Goal: Task Accomplishment & Management: Manage account settings

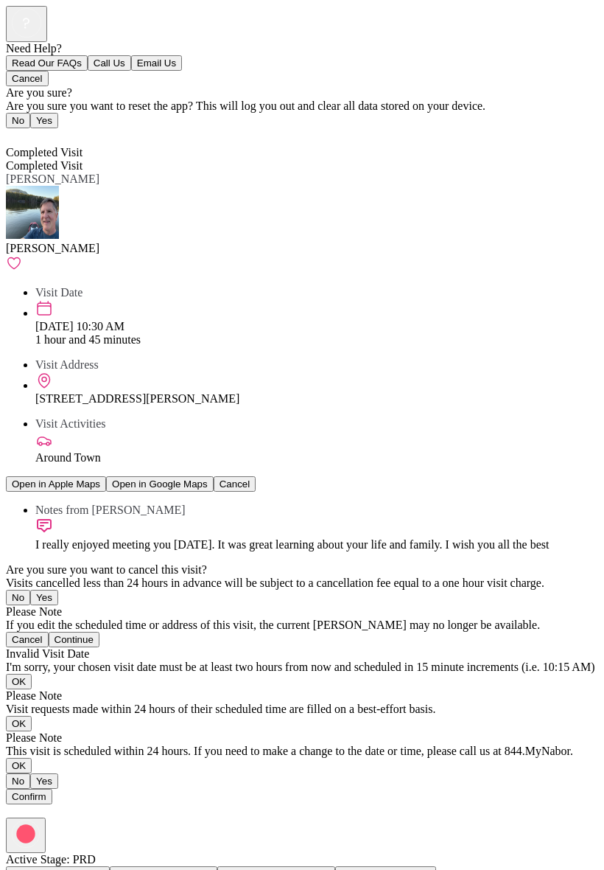
click at [598, 214] on div "Back Completed Visit Completed Visit [PERSON_NAME] Visit Date [DATE] 10:30 AM 1…" at bounding box center [302, 466] width 593 height 676
click at [39, 133] on span "Back" at bounding box center [27, 139] width 24 height 13
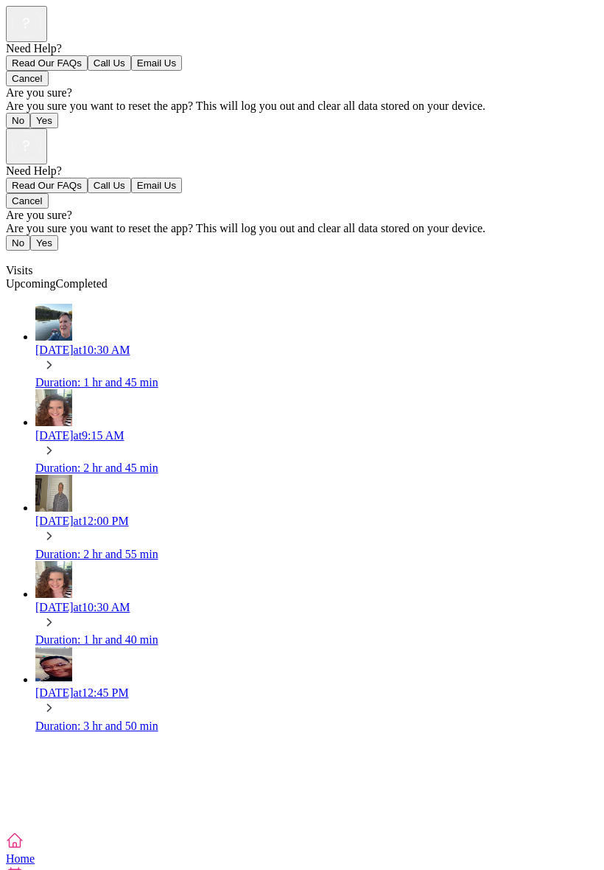
click at [56, 277] on span "Upcoming" at bounding box center [31, 283] width 50 height 13
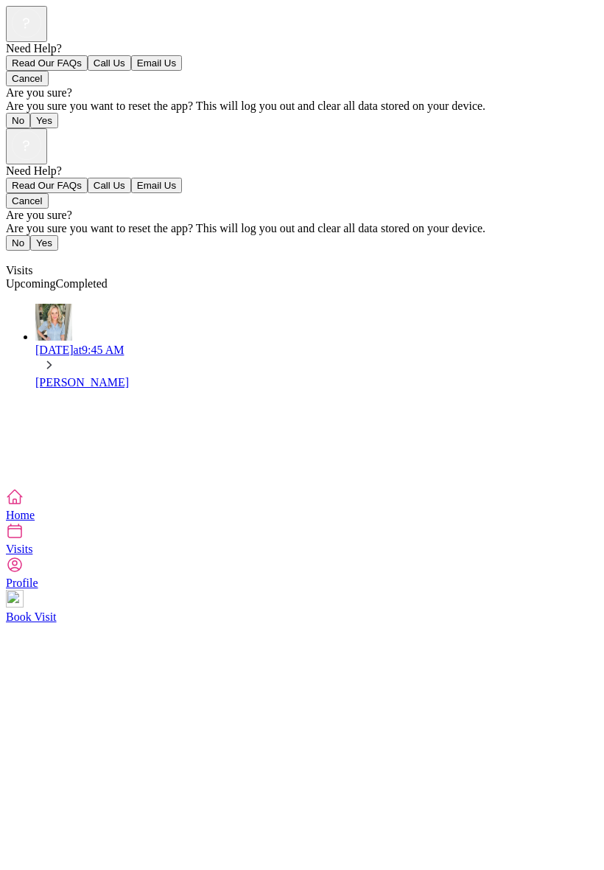
click at [32, 264] on span "Visits" at bounding box center [19, 270] width 27 height 13
click at [49, 264] on div "Visits" at bounding box center [302, 270] width 593 height 13
click at [32, 264] on span "Visits" at bounding box center [19, 270] width 27 height 13
click at [41, 130] on icon at bounding box center [26, 144] width 29 height 29
click at [509, 164] on div at bounding box center [302, 164] width 593 height 0
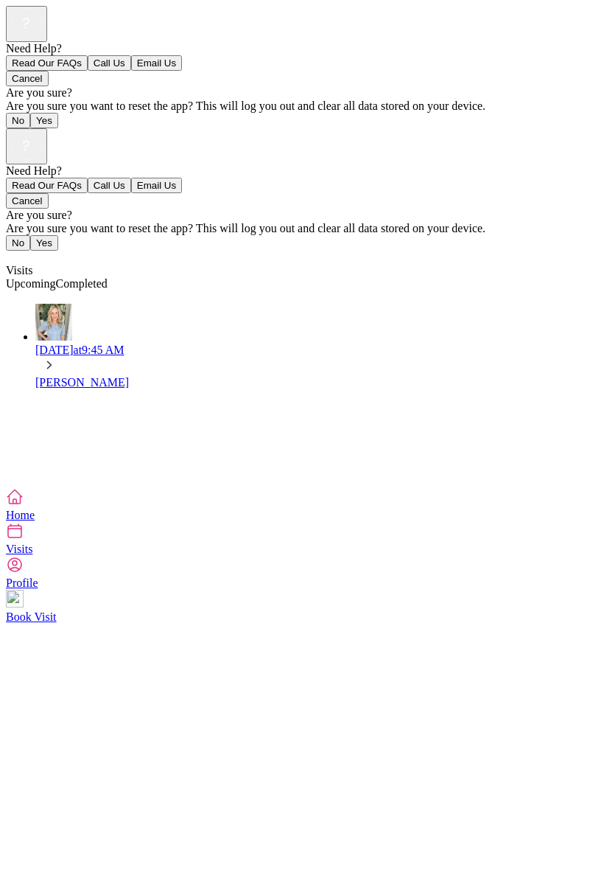
click at [24, 506] on icon at bounding box center [15, 497] width 18 height 18
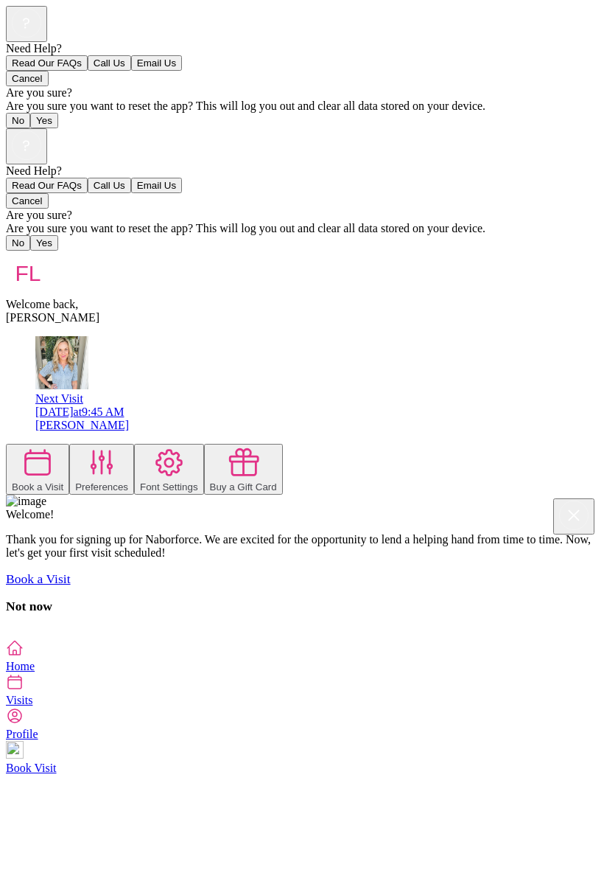
click at [598, 596] on div "Need Help? Read Our FAQs Call Us Email Us Cancel Are you sure? Are you sure you…" at bounding box center [302, 383] width 593 height 511
click at [128, 481] on div "Preferences" at bounding box center [101, 486] width 53 height 11
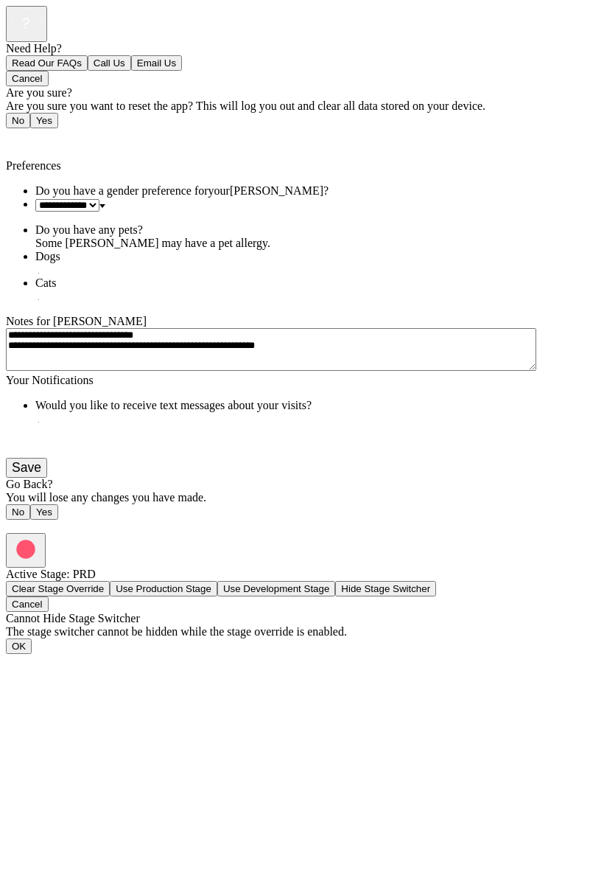
click at [494, 371] on textarea "**********" at bounding box center [271, 349] width 531 height 43
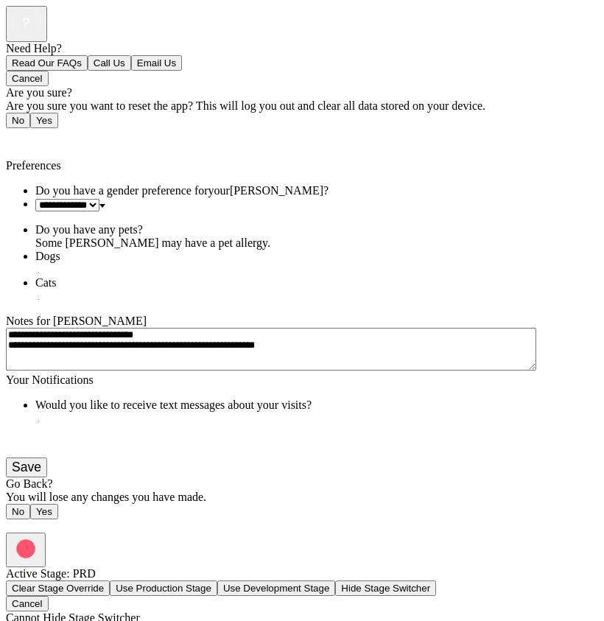
click at [481, 371] on textarea "**********" at bounding box center [271, 349] width 531 height 43
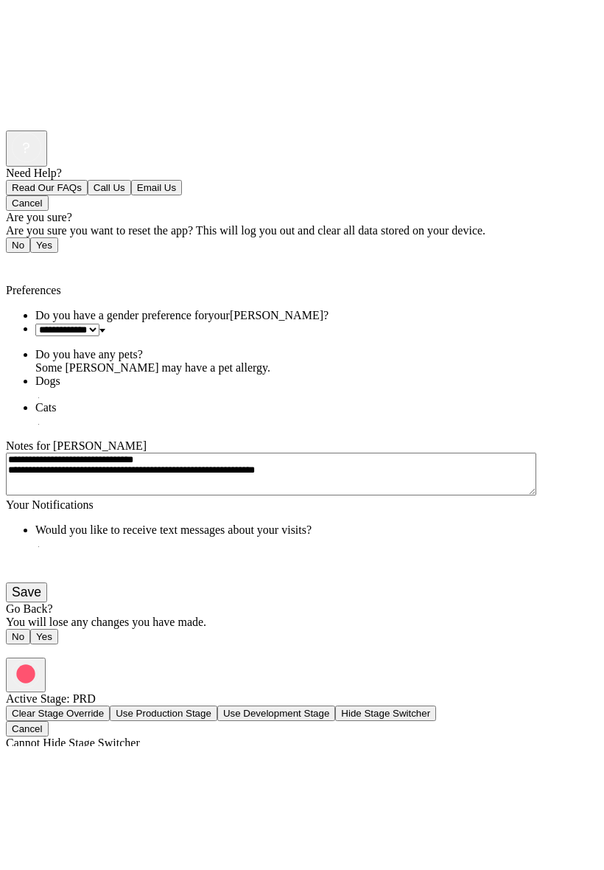
scroll to position [54, 0]
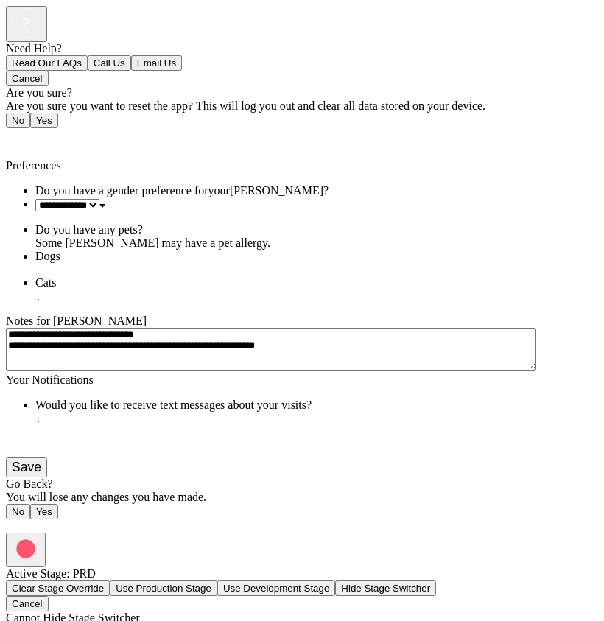
click at [47, 478] on button "Save" at bounding box center [26, 468] width 41 height 20
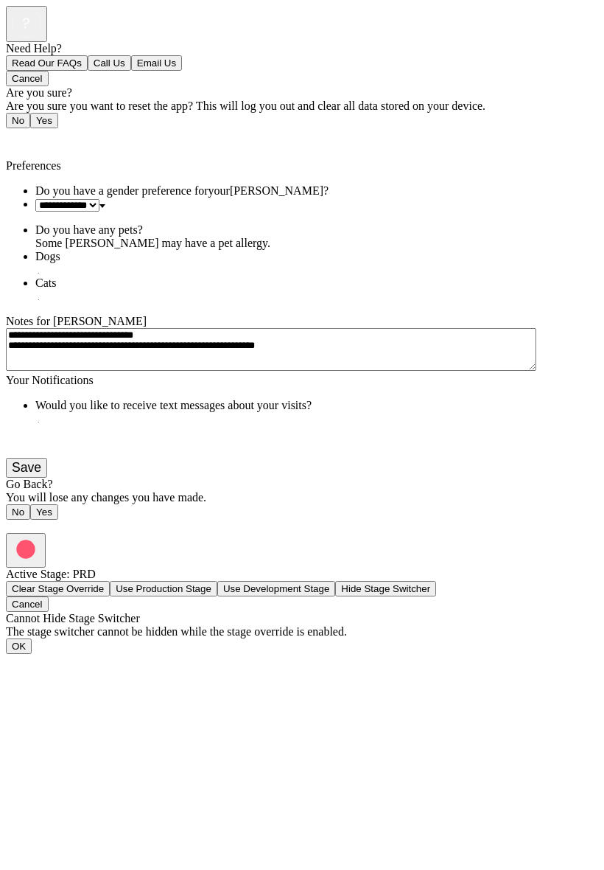
scroll to position [0, 0]
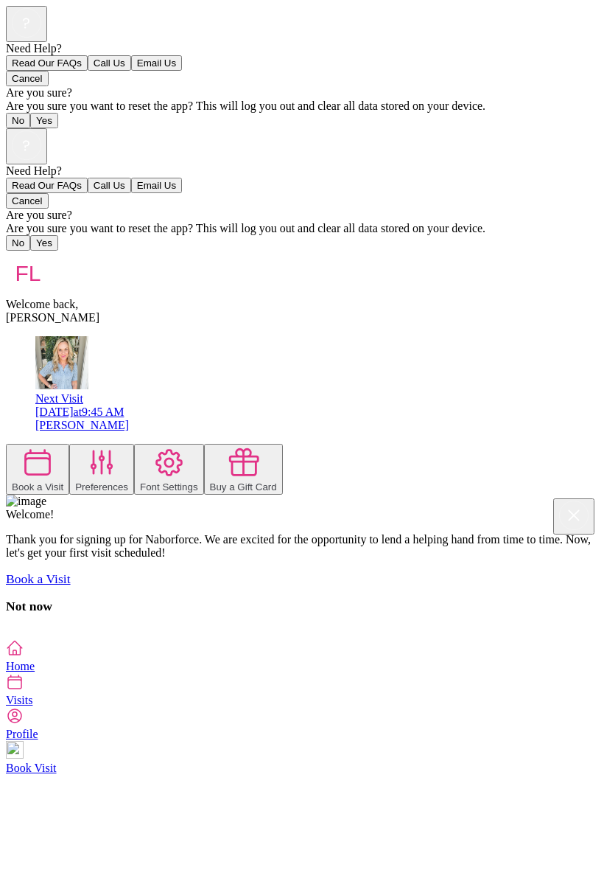
click at [6, 251] on div "Welcome back, [PERSON_NAME] Next Visit [DATE] 9:45 AM [PERSON_NAME] Book a Visi…" at bounding box center [302, 432] width 593 height 363
click at [105, 672] on link "Home" at bounding box center [302, 655] width 593 height 33
click at [96, 639] on div "Need Help? Read Our FAQs Call Us Email Us Cancel Are you sure? Are you sure you…" at bounding box center [302, 383] width 593 height 511
click at [24, 657] on icon at bounding box center [15, 648] width 18 height 18
click at [24, 691] on icon at bounding box center [15, 682] width 18 height 18
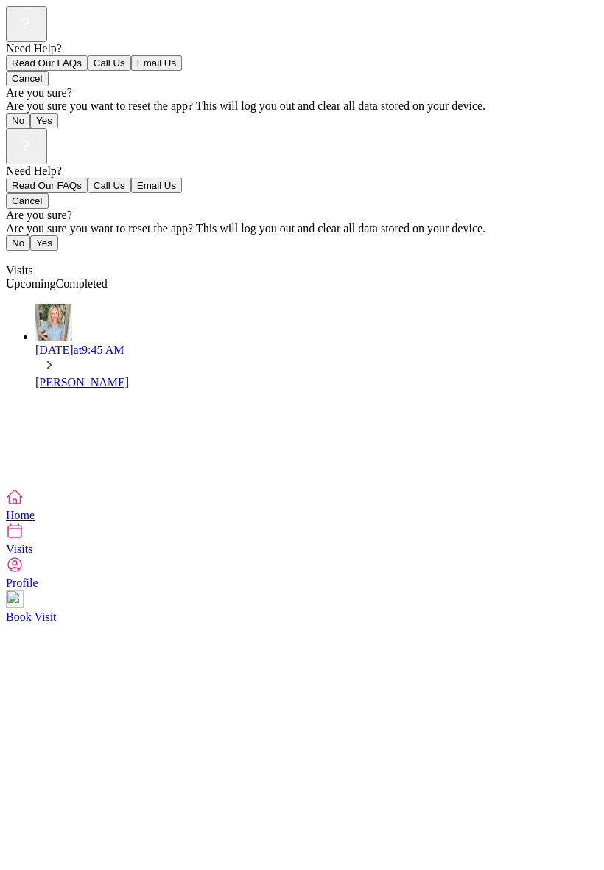
click at [251, 555] on link "Visits" at bounding box center [302, 538] width 593 height 33
click at [6, 444] on div "Need Help? Read Our FAQs Call Us Email Us Cancel Are you sure? Are you sure you…" at bounding box center [302, 308] width 593 height 360
click at [24, 506] on icon at bounding box center [15, 497] width 18 height 18
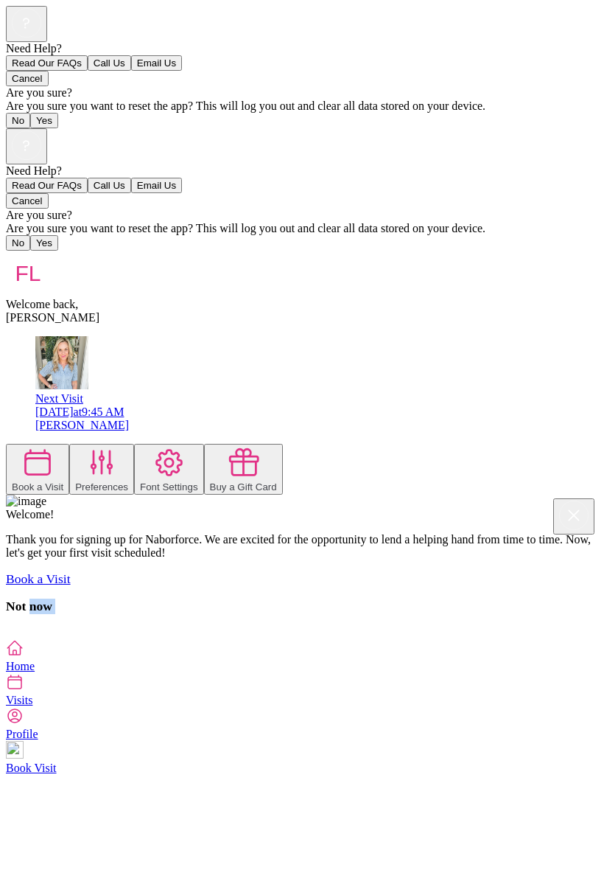
click at [24, 725] on icon at bounding box center [15, 716] width 18 height 18
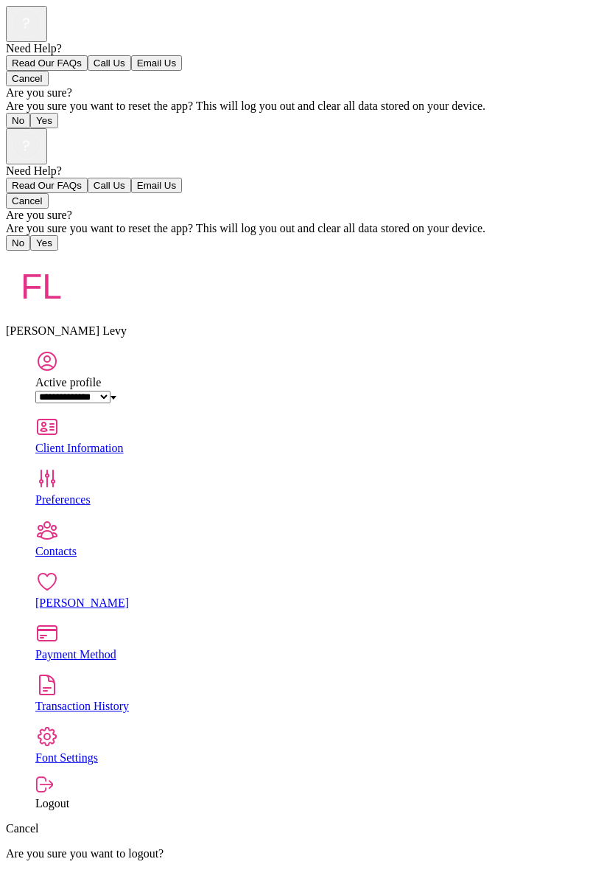
click at [523, 441] on div "Client Information" at bounding box center [316, 447] width 563 height 13
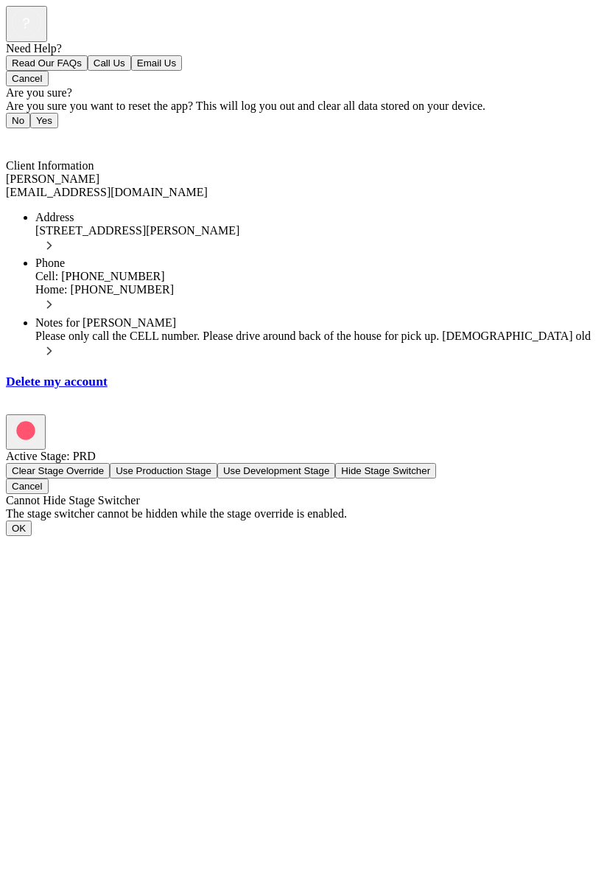
click at [19, 133] on span "Back" at bounding box center [27, 139] width 24 height 13
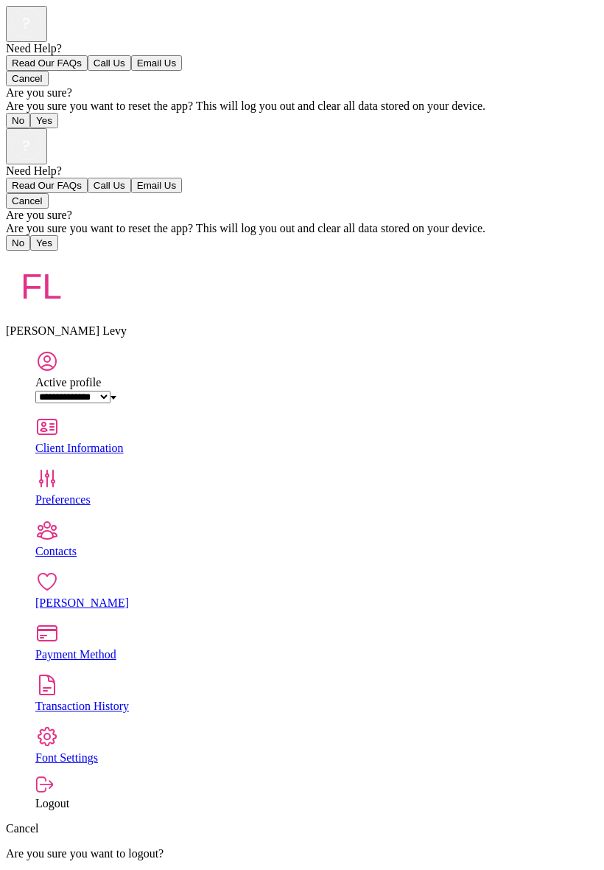
click at [440, 545] on div "Contacts" at bounding box center [316, 551] width 563 height 13
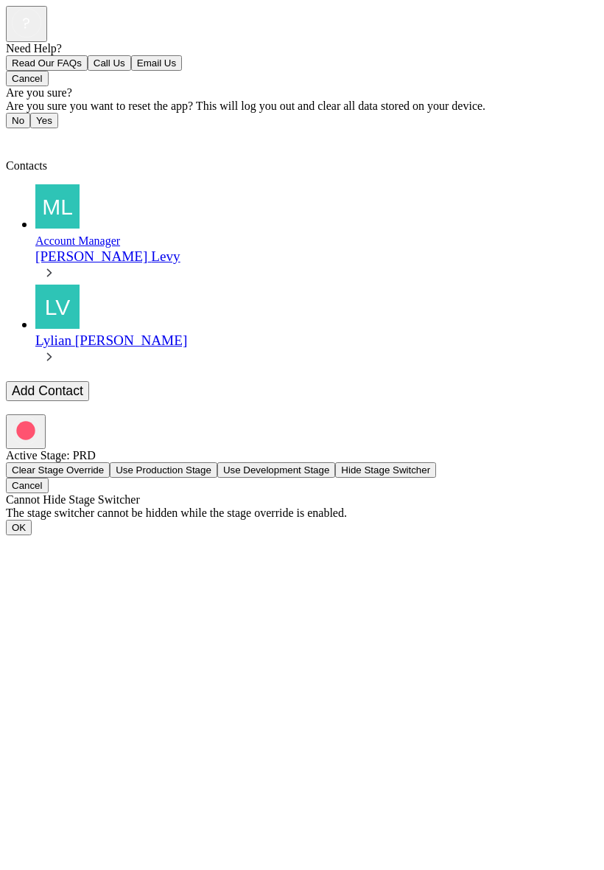
click at [57, 265] on icon at bounding box center [49, 273] width 16 height 16
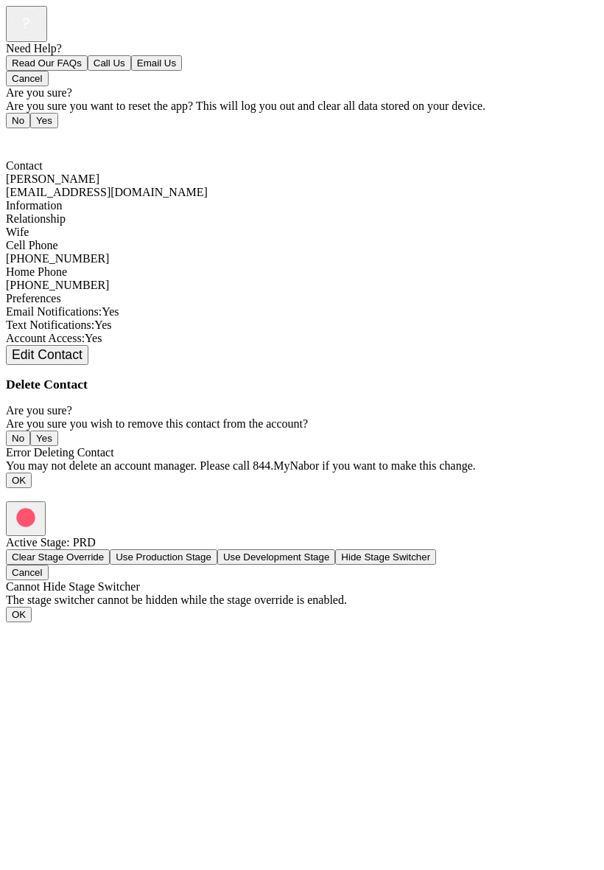
click at [29, 133] on span "Back" at bounding box center [27, 139] width 24 height 13
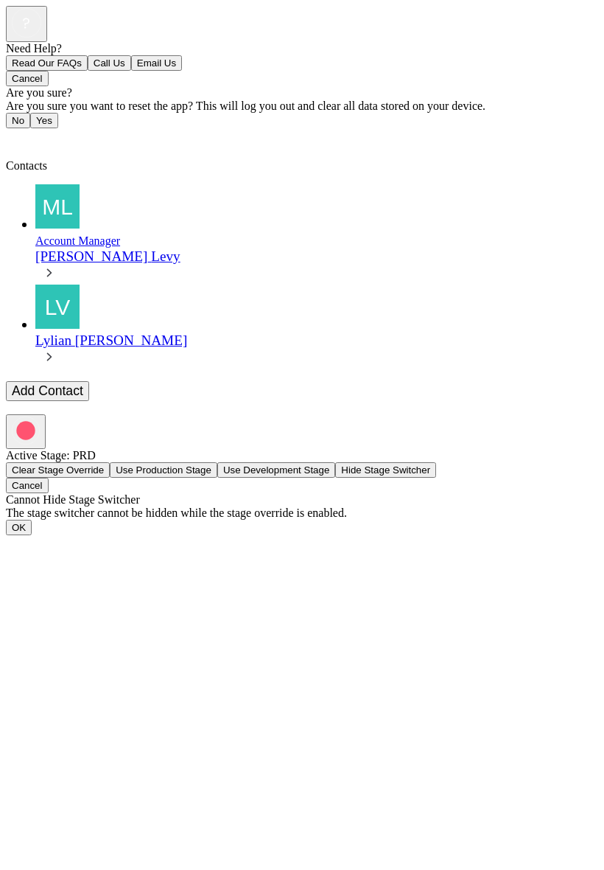
click at [110, 332] on div "[PERSON_NAME]" at bounding box center [316, 340] width 563 height 16
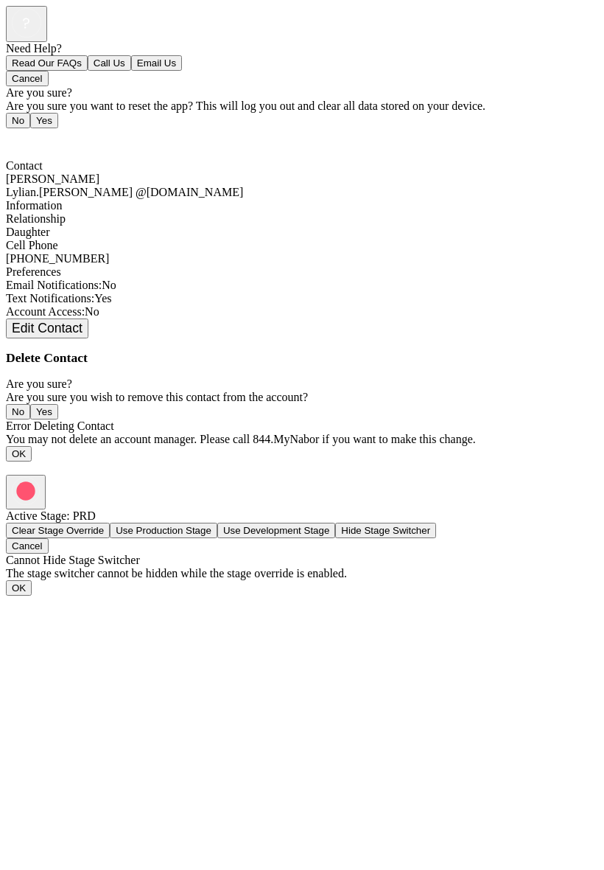
click at [35, 133] on span "Back" at bounding box center [27, 139] width 24 height 13
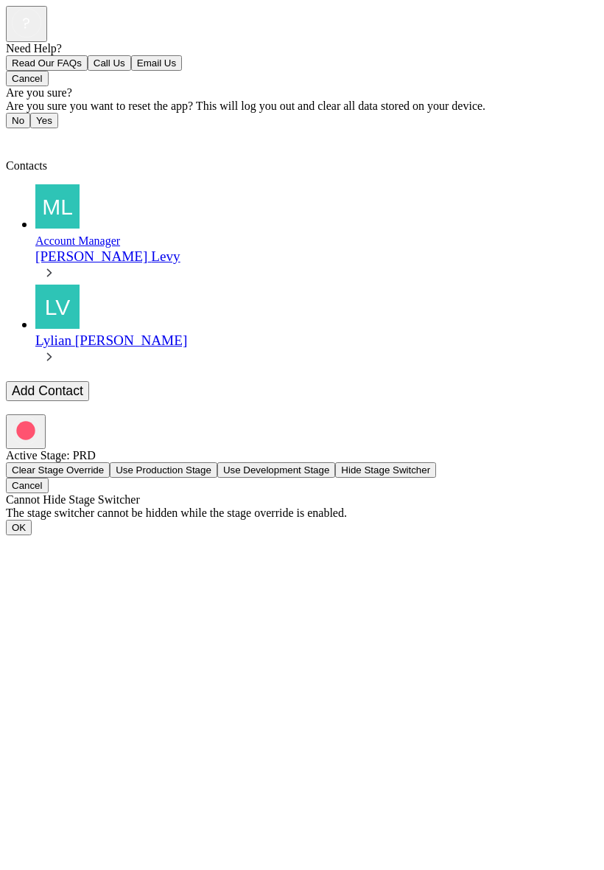
click at [28, 133] on span "Back" at bounding box center [27, 139] width 24 height 13
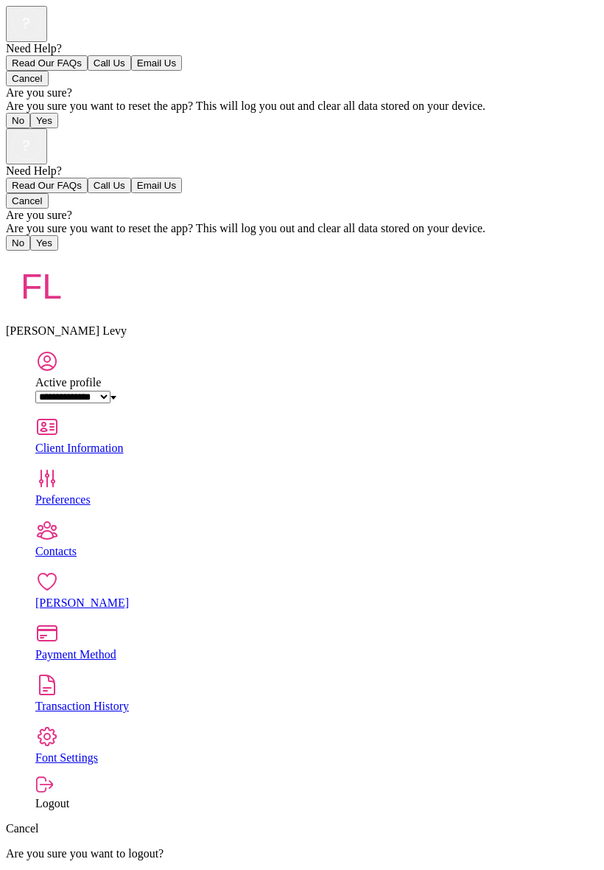
click at [504, 596] on div "[PERSON_NAME]" at bounding box center [316, 602] width 563 height 13
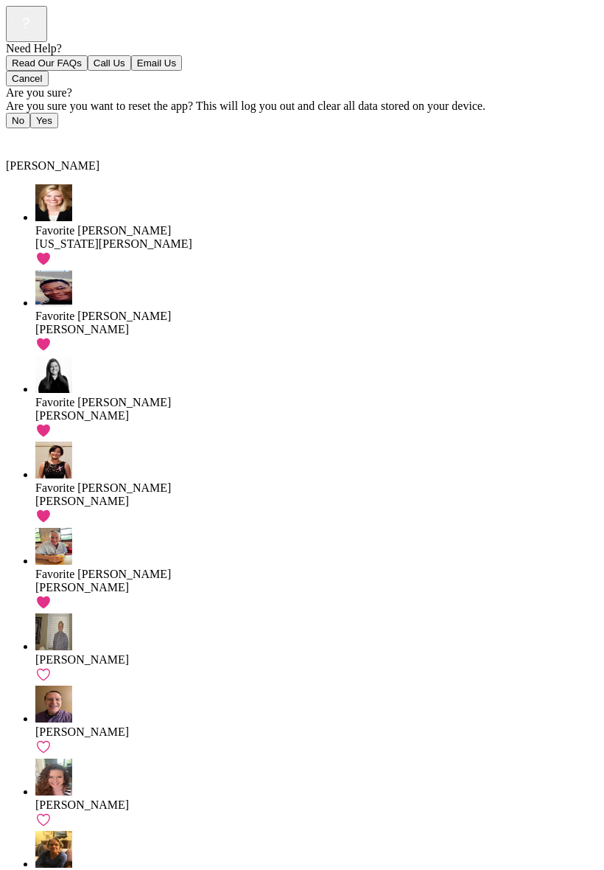
scroll to position [54, 0]
click at [326, 869] on div "[PERSON_NAME]" at bounding box center [316, 886] width 563 height 32
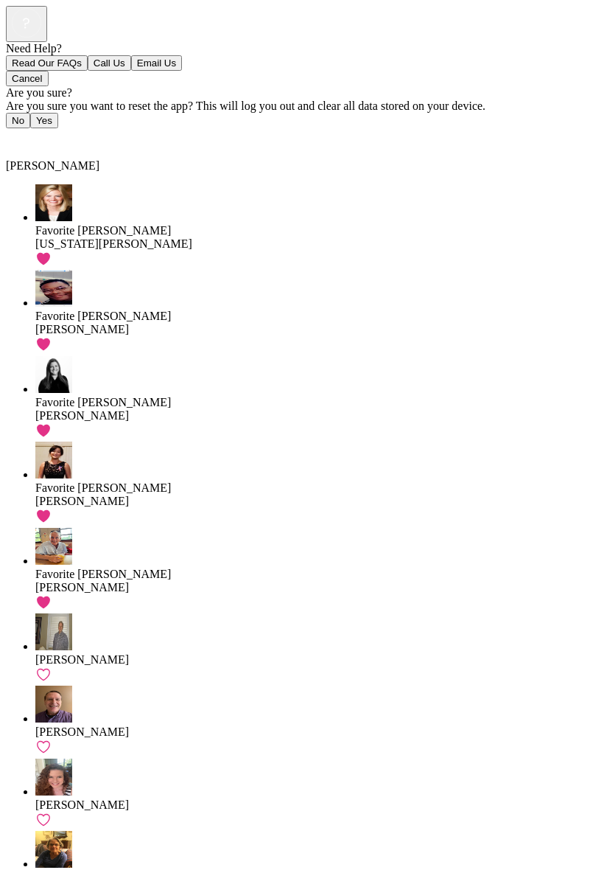
click at [313, 758] on link "[PERSON_NAME]" at bounding box center [316, 794] width 563 height 72
click at [316, 725] on div "[PERSON_NAME]" at bounding box center [316, 741] width 563 height 32
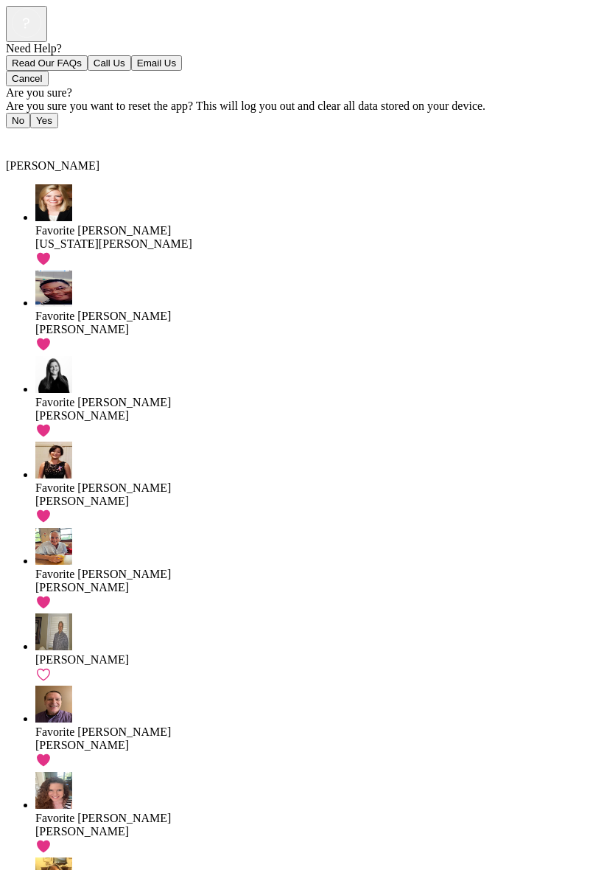
scroll to position [231, 0]
click at [593, 568] on div "Favorite [PERSON_NAME]" at bounding box center [316, 591] width 563 height 46
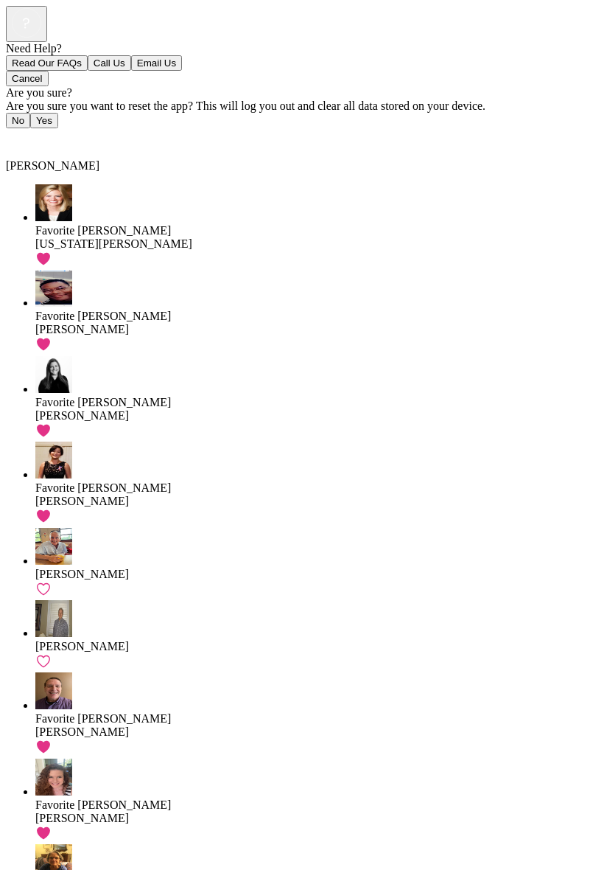
click at [52, 739] on icon at bounding box center [43, 747] width 16 height 16
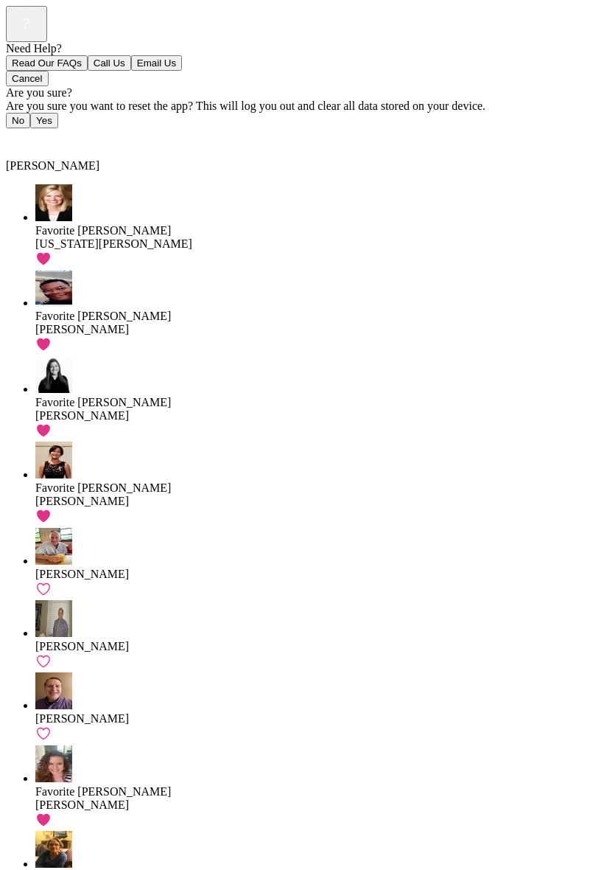
scroll to position [226, 0]
click at [592, 785] on div "Favorite [PERSON_NAME]" at bounding box center [316, 808] width 563 height 46
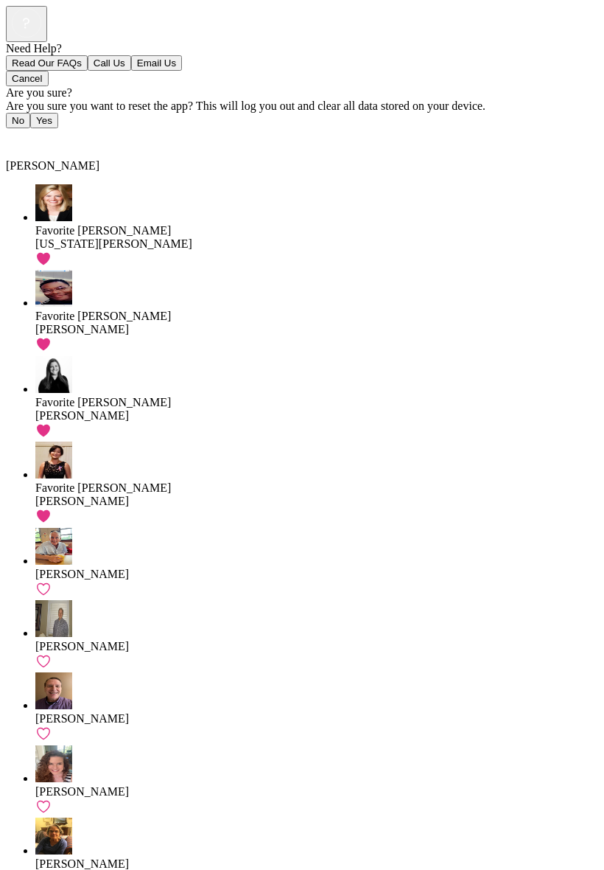
scroll to position [0, 0]
click at [28, 133] on span "Back" at bounding box center [27, 139] width 24 height 13
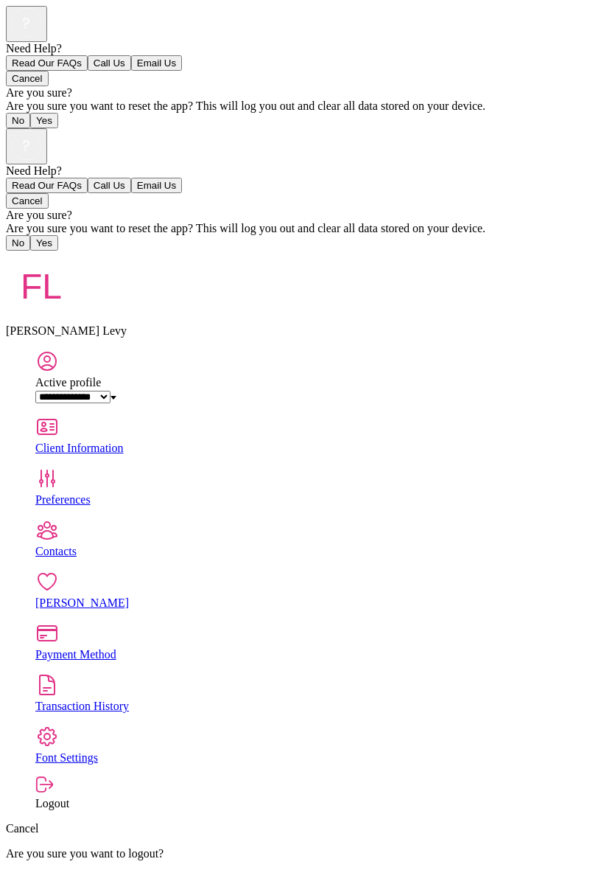
click at [392, 648] on div "Payment Method" at bounding box center [316, 654] width 563 height 13
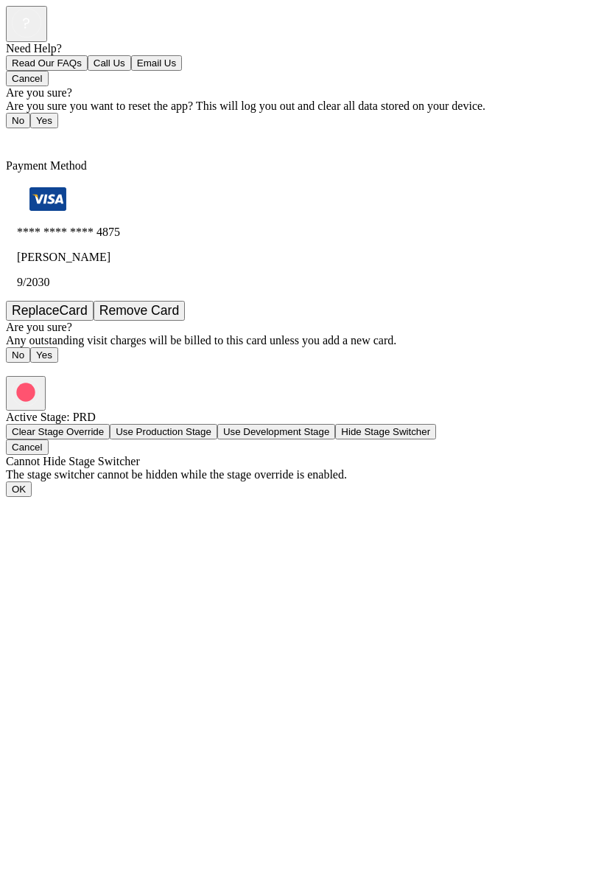
click at [35, 133] on span "Back" at bounding box center [27, 139] width 24 height 13
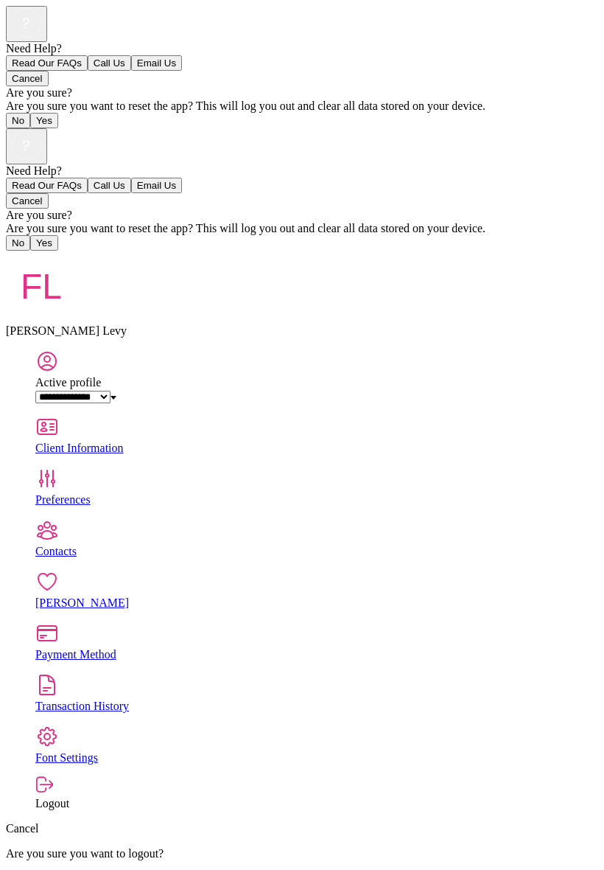
click at [489, 441] on div "Client Information" at bounding box center [316, 447] width 563 height 13
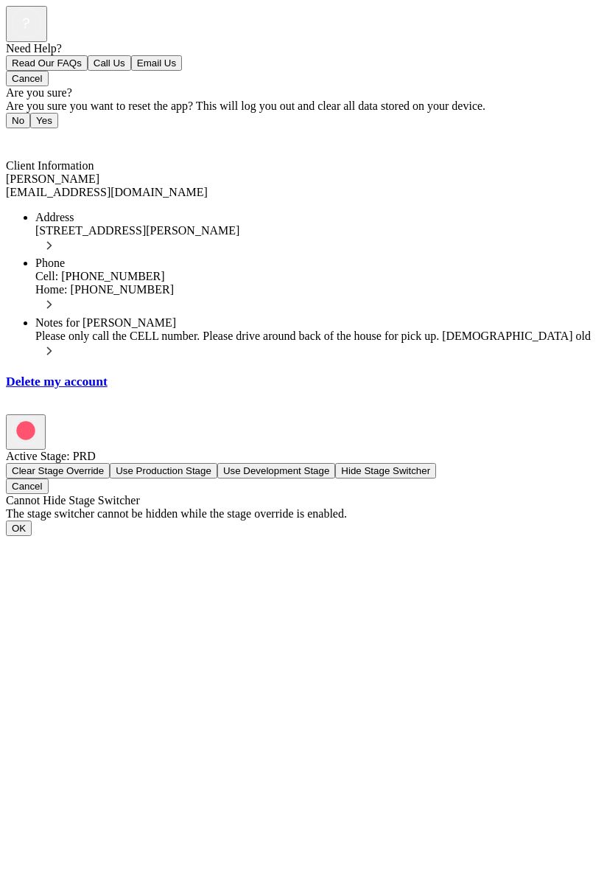
click at [23, 133] on span "Back" at bounding box center [27, 139] width 24 height 13
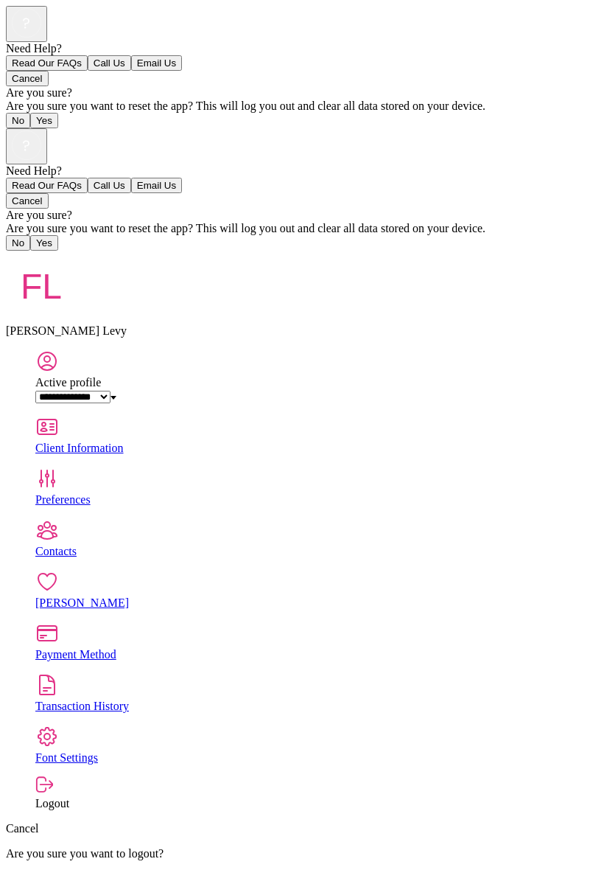
click at [498, 648] on div "Payment Method" at bounding box center [316, 654] width 563 height 13
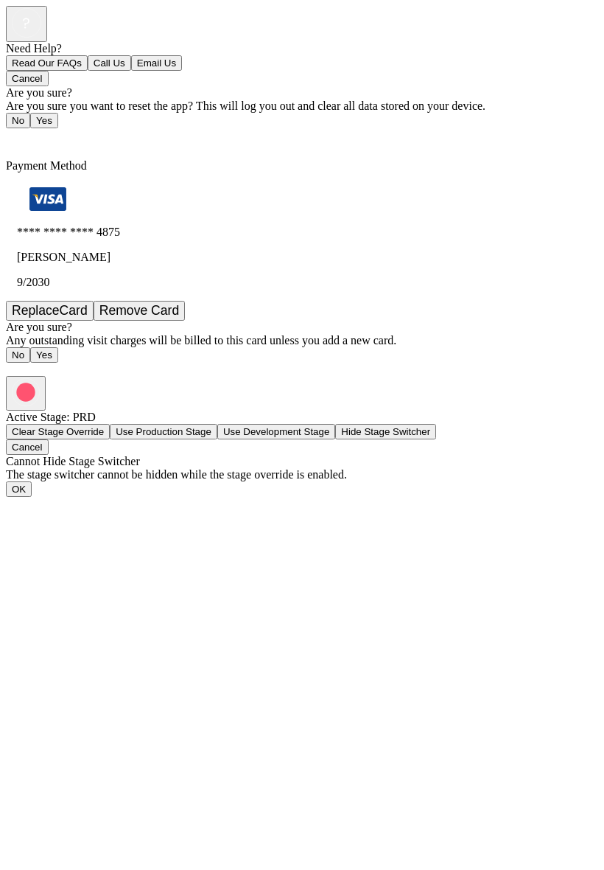
click at [33, 133] on span "Back" at bounding box center [27, 139] width 24 height 13
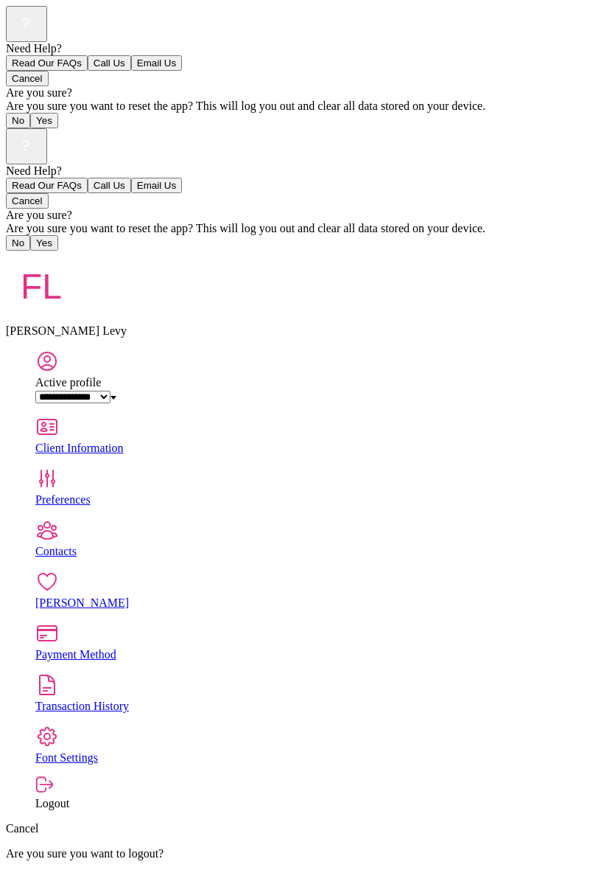
click at [517, 699] on div "Transaction History" at bounding box center [316, 705] width 563 height 13
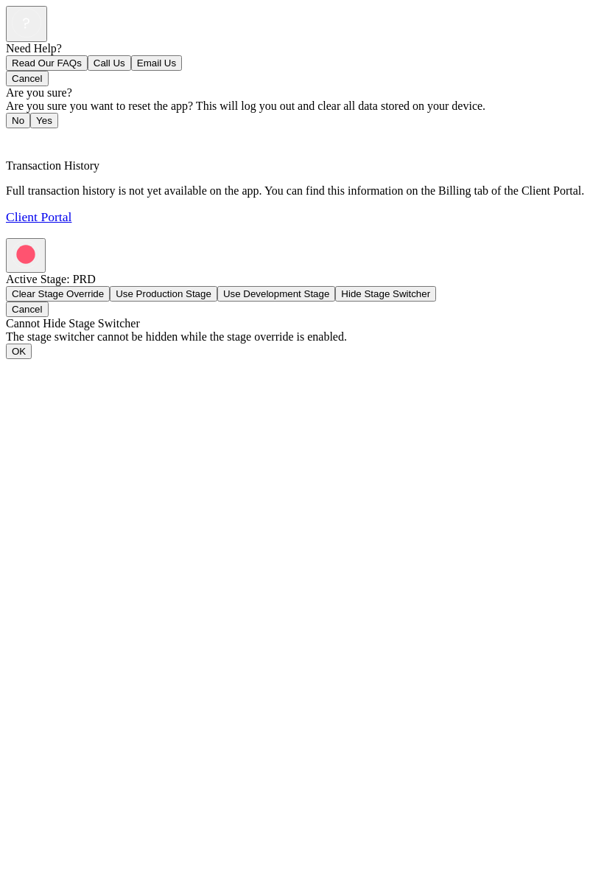
click at [71, 224] on link "Client Portal" at bounding box center [39, 216] width 66 height 15
click at [20, 133] on span "Back" at bounding box center [27, 139] width 24 height 13
